Goal: Navigation & Orientation: Understand site structure

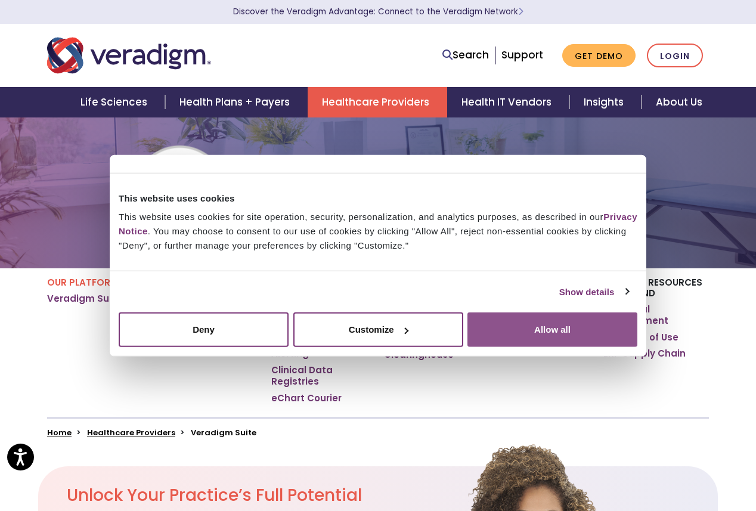
click at [548, 328] on button "Allow all" at bounding box center [552, 329] width 170 height 35
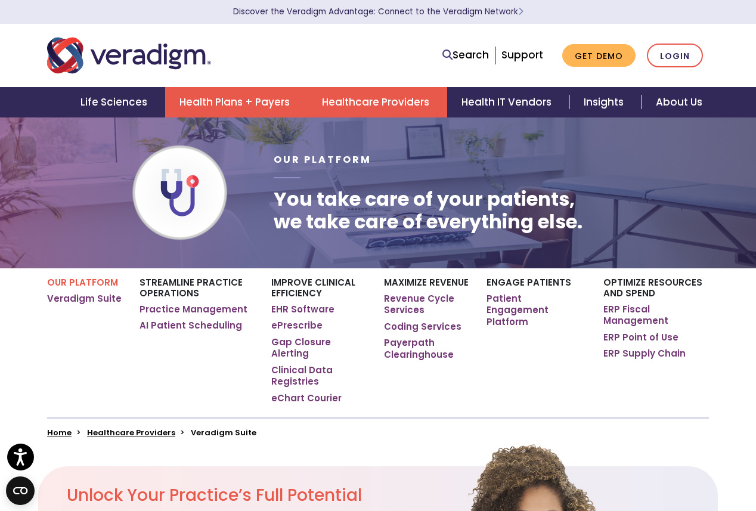
click at [243, 99] on link "Health Plans + Payers" at bounding box center [236, 102] width 142 height 30
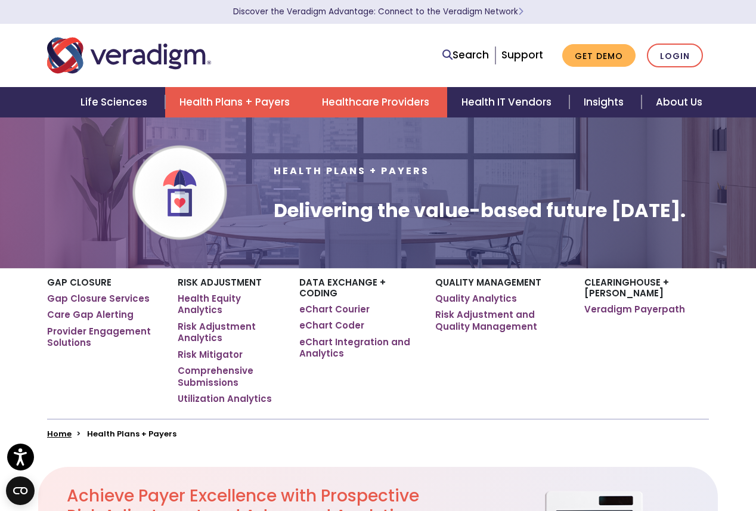
click at [372, 103] on link "Healthcare Providers" at bounding box center [377, 102] width 139 height 30
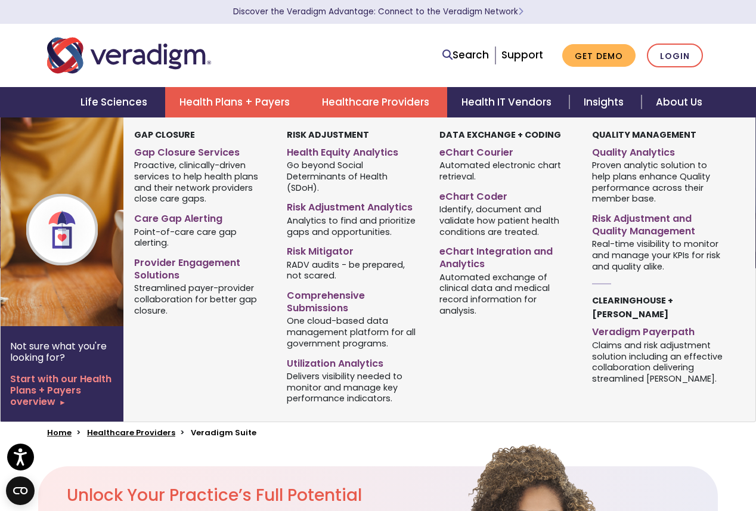
click at [244, 103] on link "Health Plans + Payers" at bounding box center [236, 102] width 142 height 30
